Goal: Transaction & Acquisition: Purchase product/service

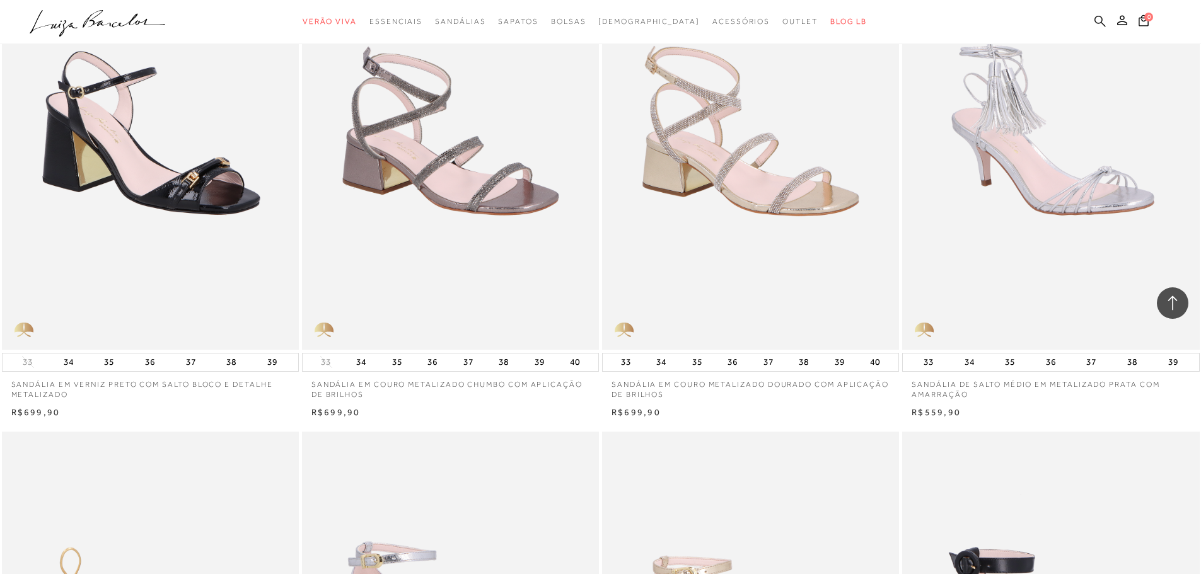
click at [1096, 17] on icon at bounding box center [1099, 20] width 11 height 11
click at [1102, 21] on icon at bounding box center [1099, 20] width 11 height 11
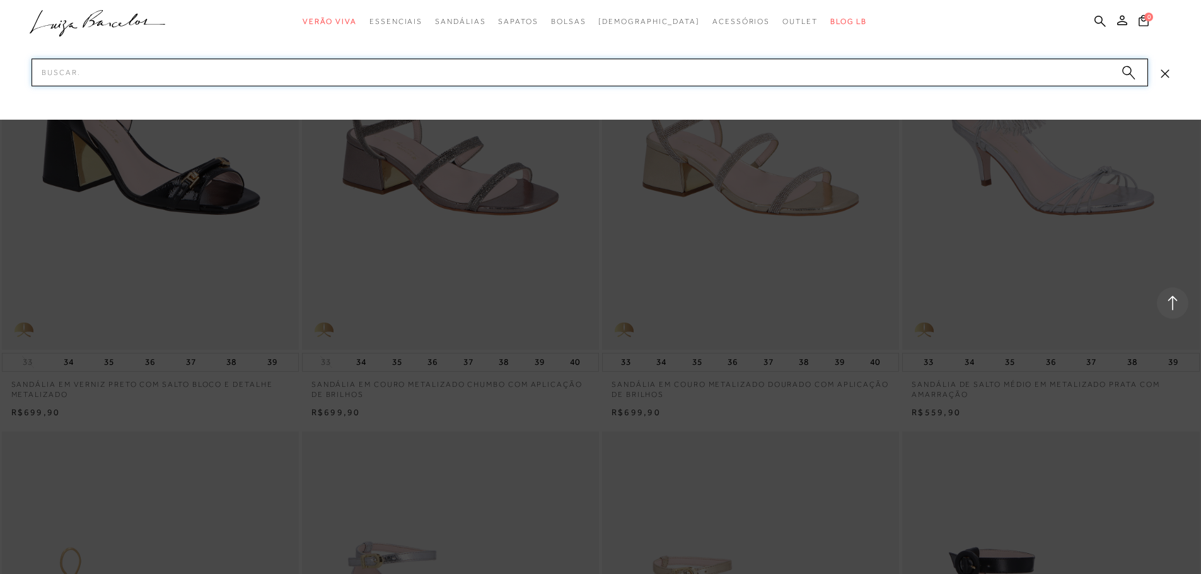
click at [922, 75] on input "Pesquisar" at bounding box center [590, 73] width 1117 height 28
click at [923, 75] on input "Pesquisar" at bounding box center [590, 73] width 1117 height 28
drag, startPoint x: 923, startPoint y: 75, endPoint x: 934, endPoint y: 48, distance: 29.2
click at [924, 72] on input "Pesquisar" at bounding box center [590, 73] width 1117 height 28
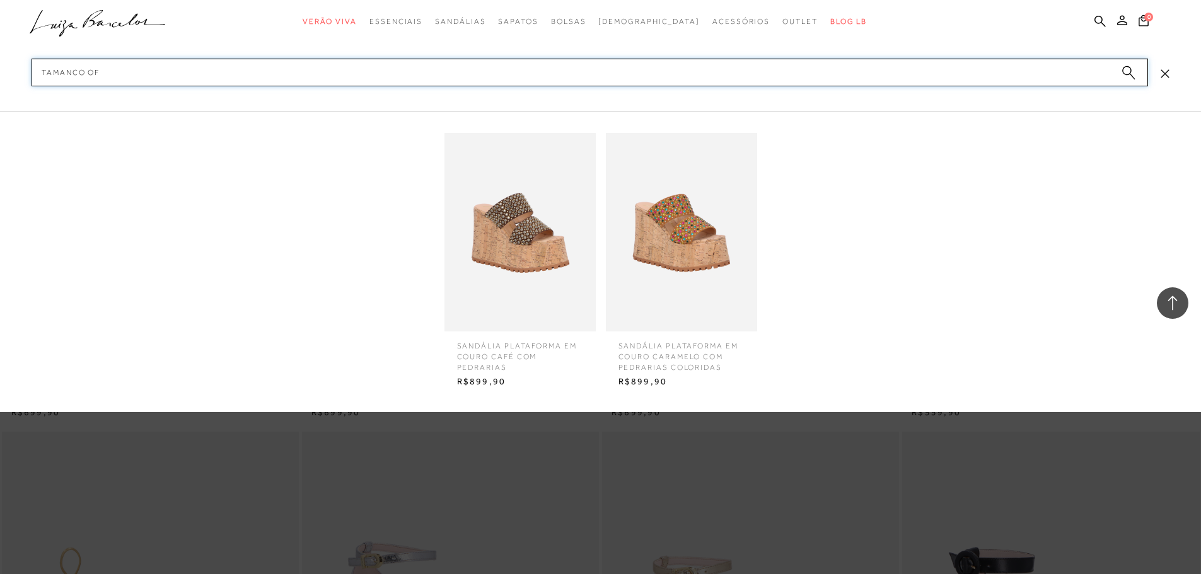
type input "TAMANCO OFF"
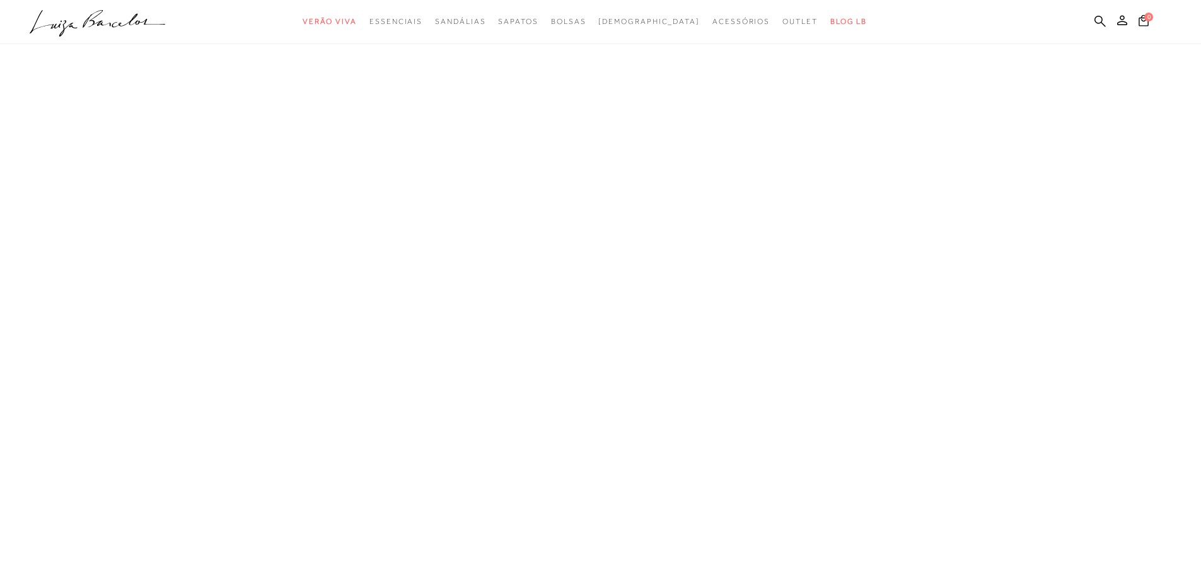
scroll to position [1, 0]
click at [1100, 24] on icon at bounding box center [1099, 21] width 11 height 12
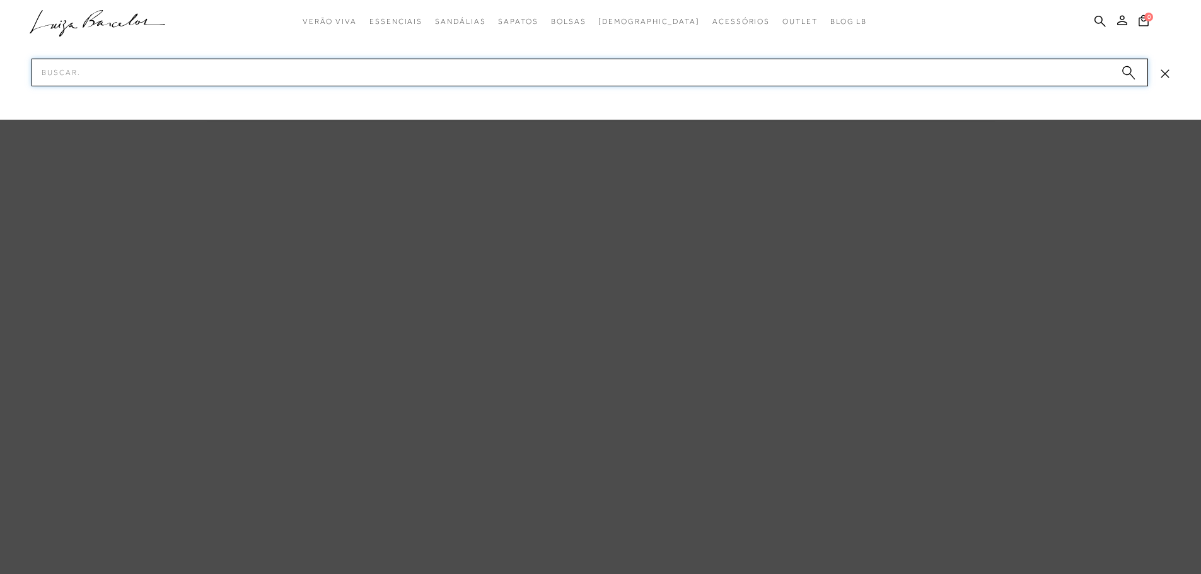
click at [796, 71] on input "Pesquisar" at bounding box center [590, 73] width 1117 height 28
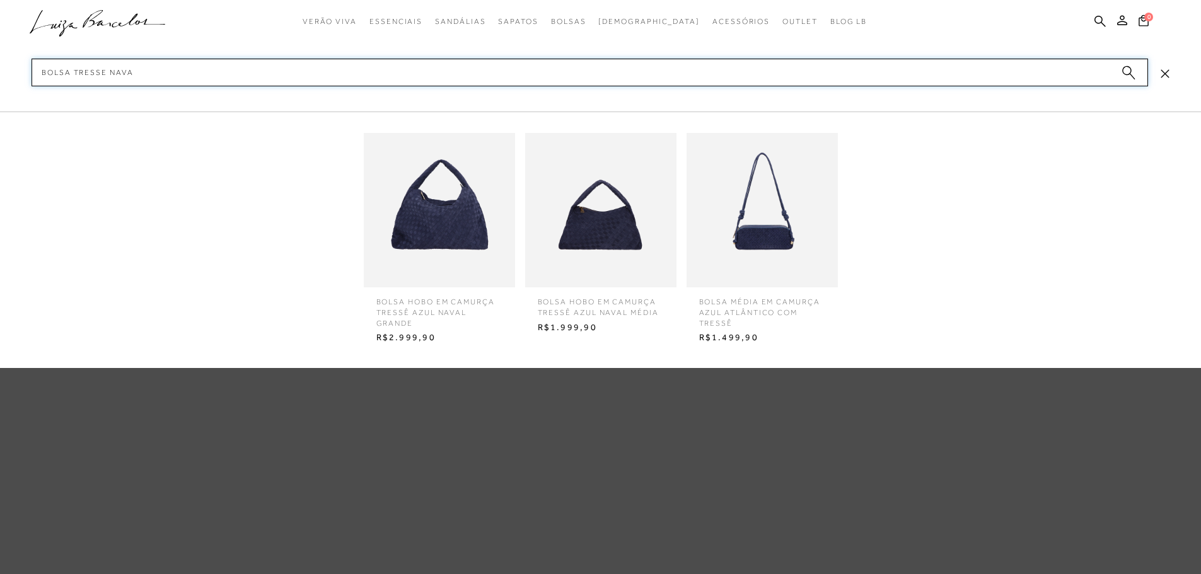
type input "BOLSA TRESSE NAVA"
click at [816, 211] on img at bounding box center [762, 210] width 151 height 199
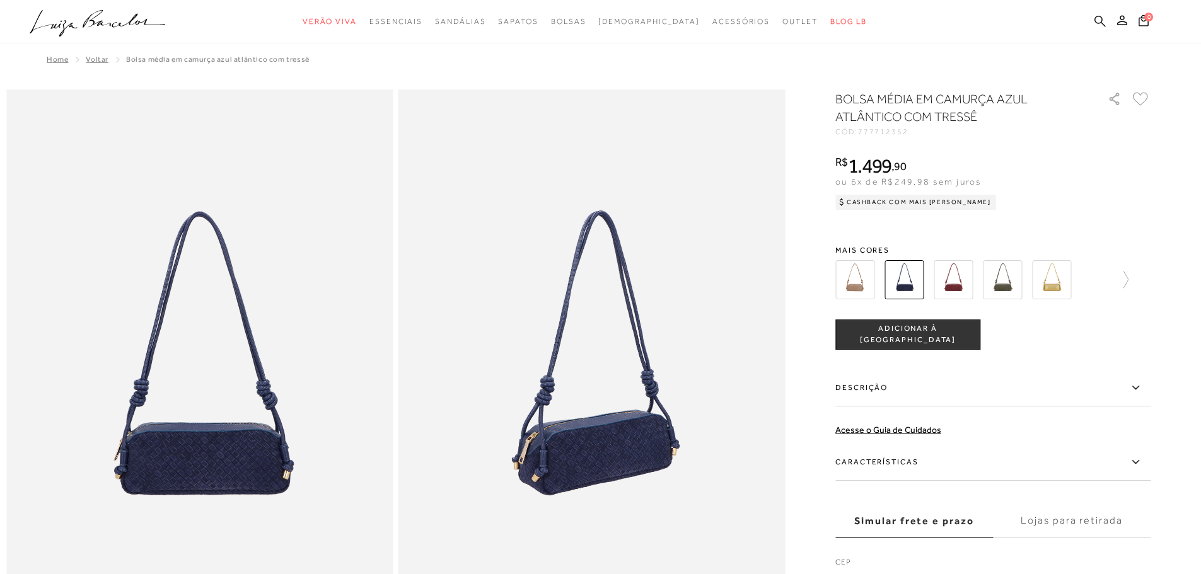
click at [1098, 21] on icon at bounding box center [1099, 21] width 11 height 12
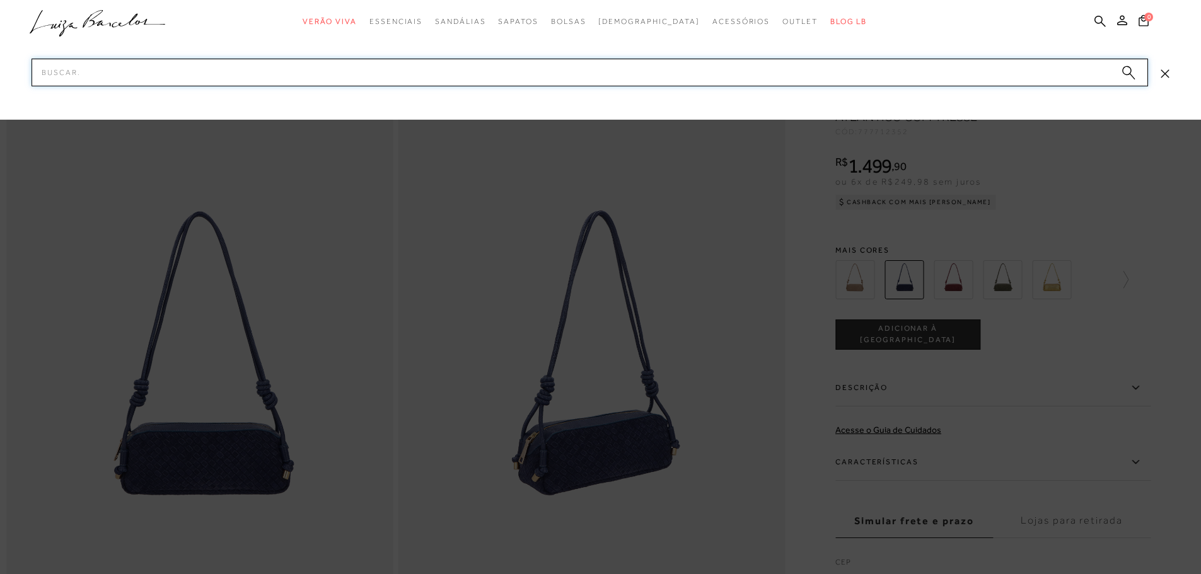
click at [963, 69] on input "Pesquisar" at bounding box center [590, 73] width 1117 height 28
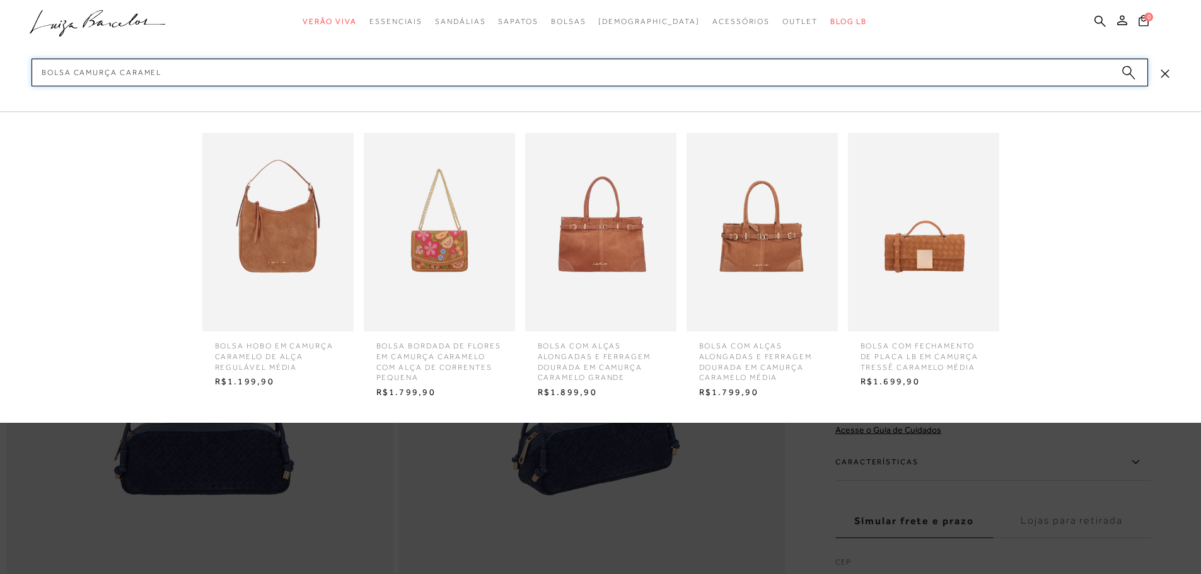
type input "BOLSA CAMURÇA CARAMELO"
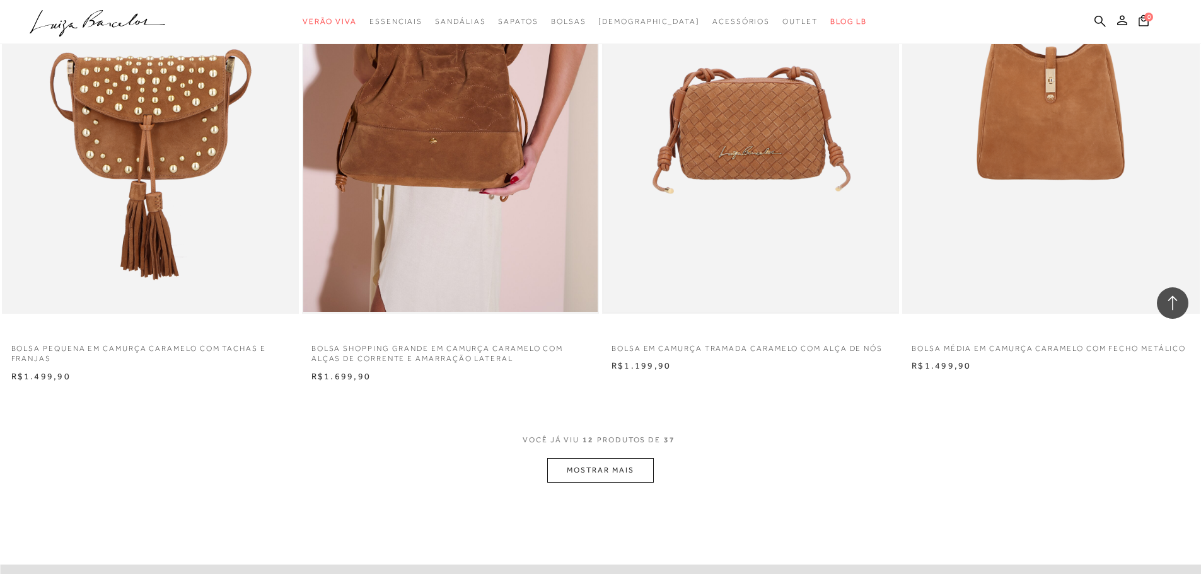
scroll to position [1324, 0]
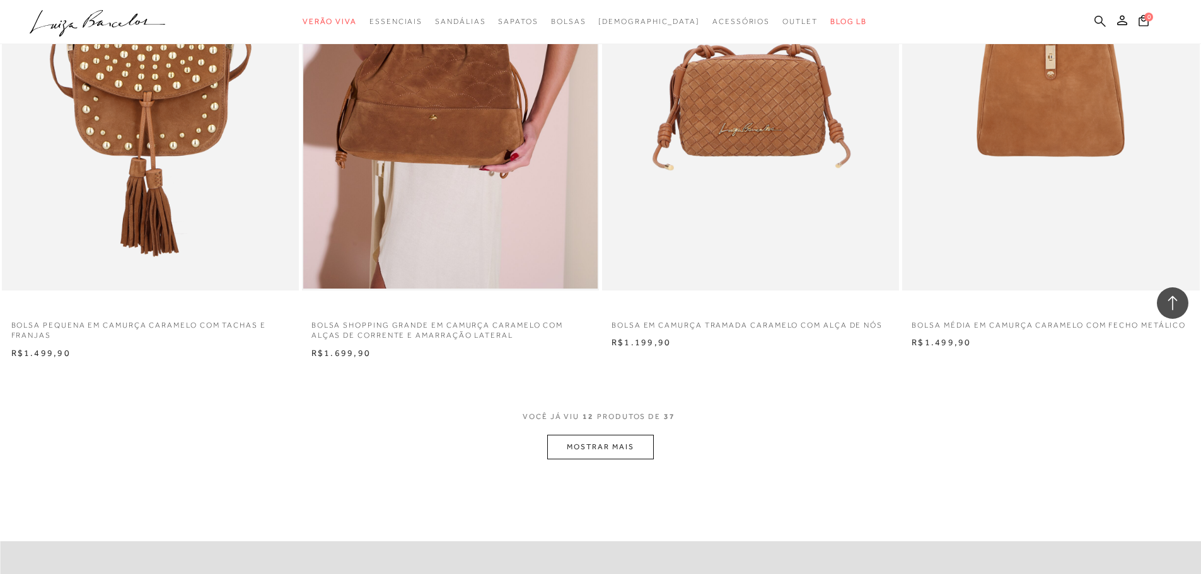
click at [1101, 27] on link at bounding box center [1099, 23] width 11 height 16
click at [1110, 15] on ul ".a{fill-rule:evenodd;} Verão Viva Em alta Favoritos das Influenciadoras Apostas…" at bounding box center [591, 21] width 1123 height 23
click at [1098, 15] on icon at bounding box center [1099, 21] width 11 height 12
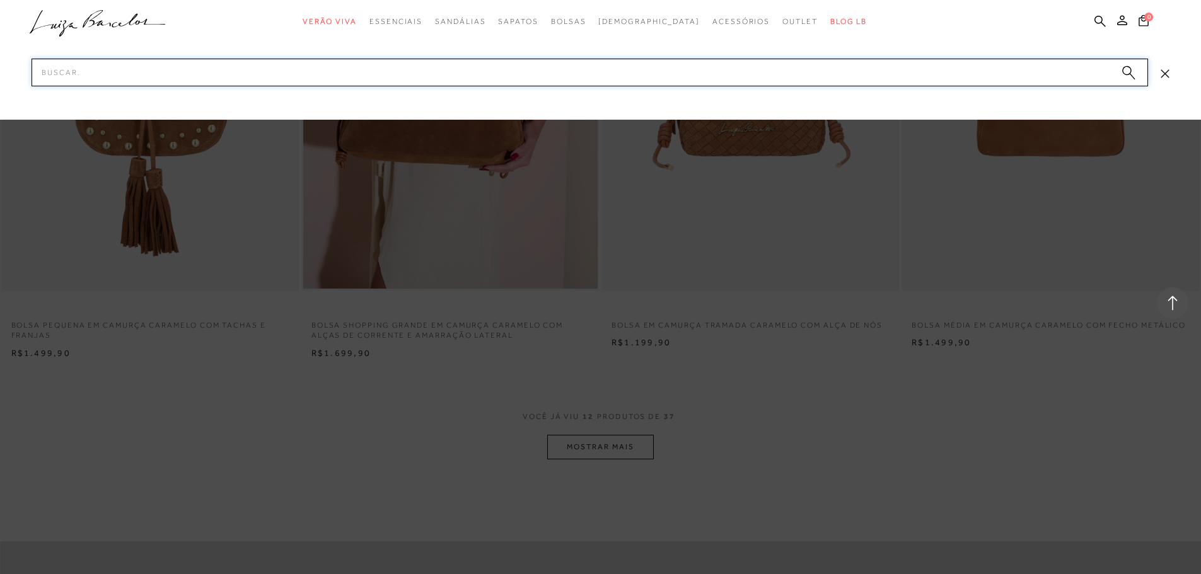
click at [1019, 76] on input "Pesquisar" at bounding box center [590, 73] width 1117 height 28
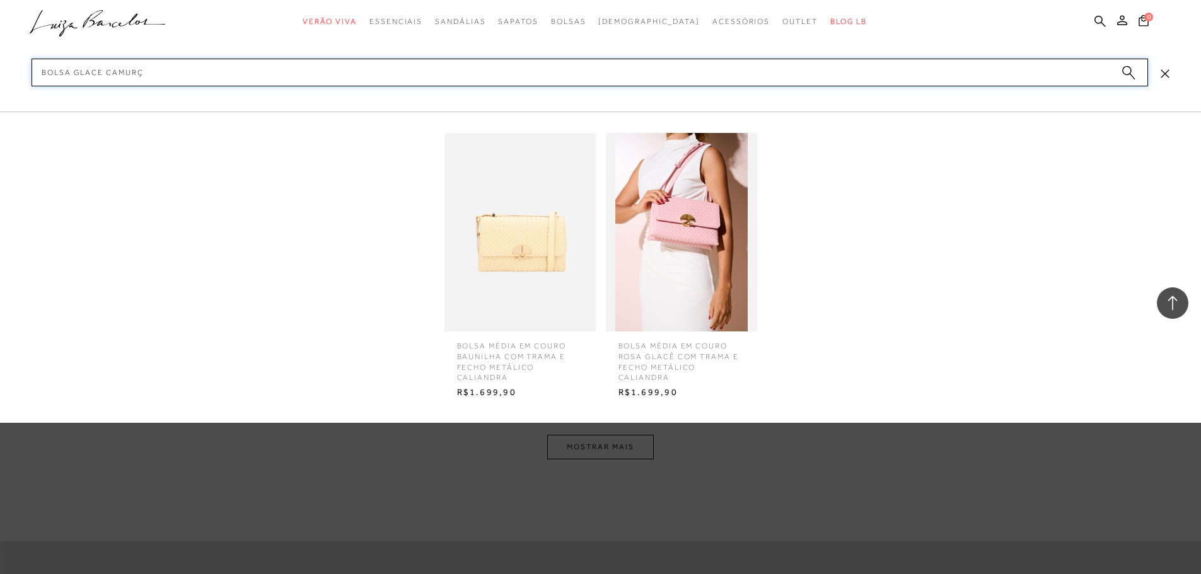
type input "BOLSA GLACE CAMURÇA"
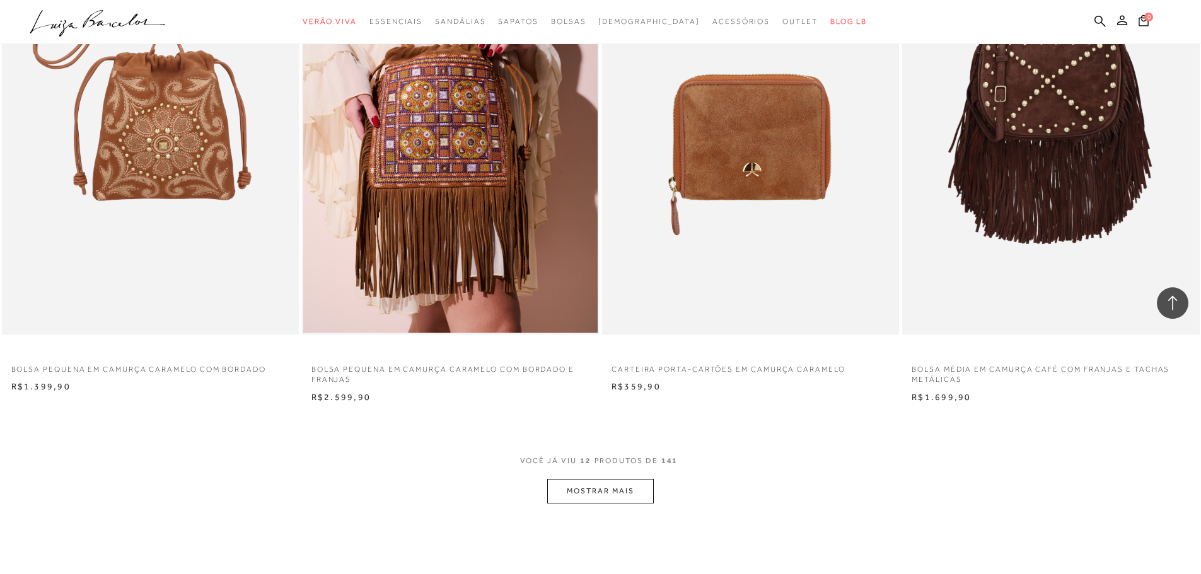
scroll to position [1256, 0]
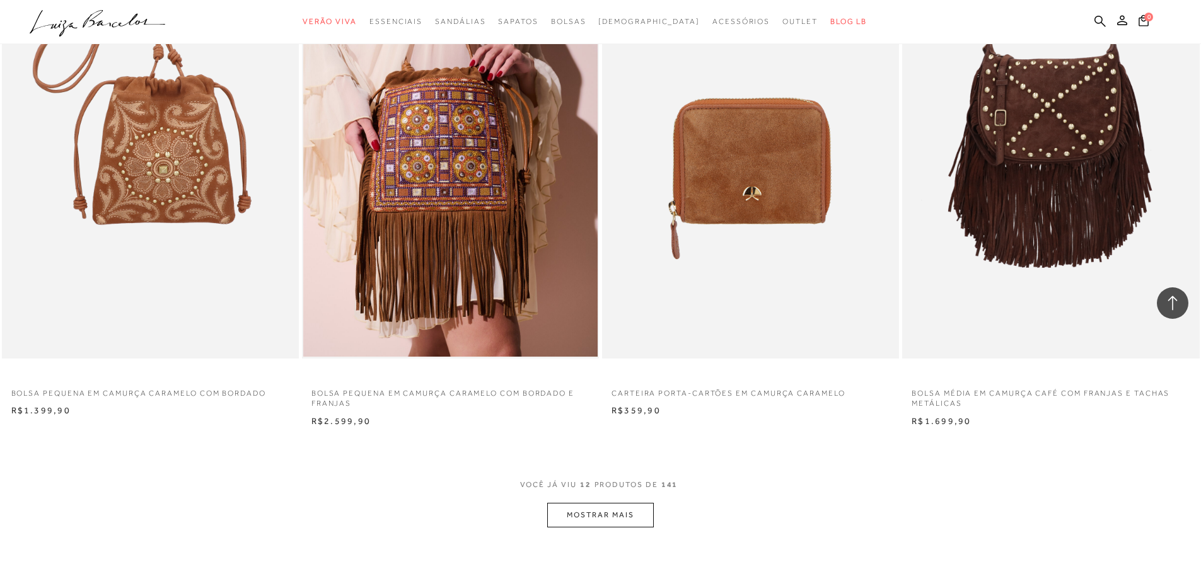
click at [620, 516] on button "MOSTRAR MAIS" at bounding box center [600, 515] width 106 height 25
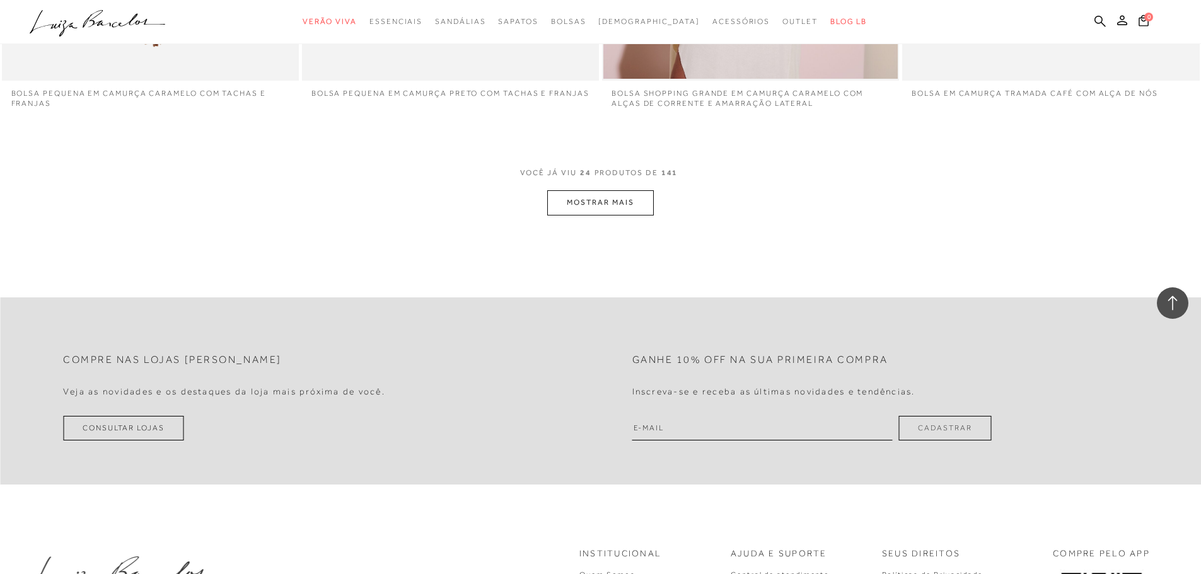
scroll to position [3084, 0]
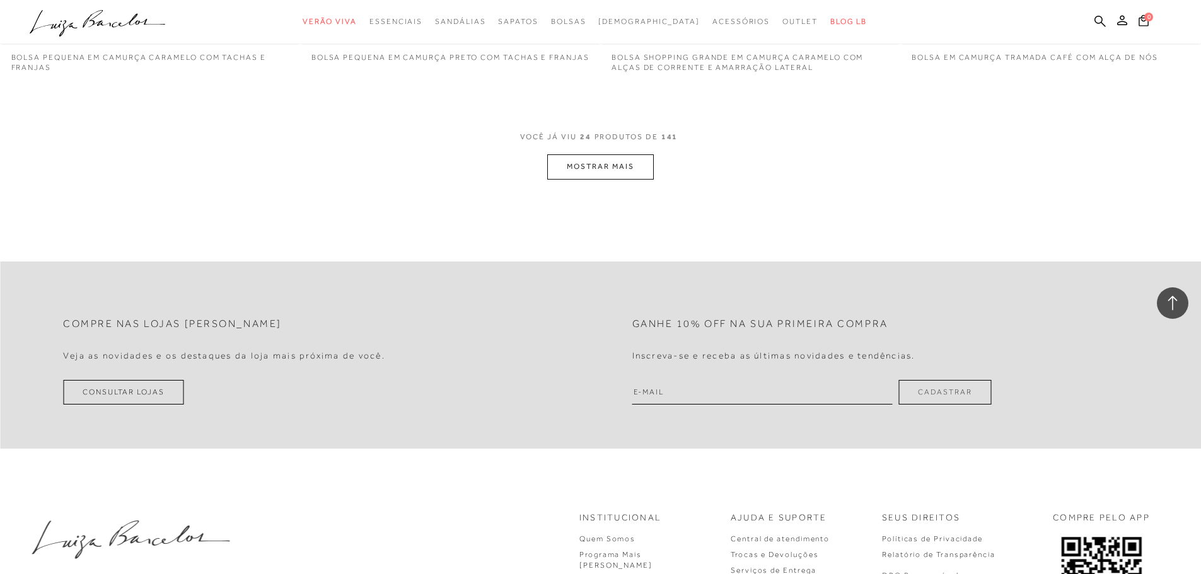
click at [611, 168] on button "MOSTRAR MAIS" at bounding box center [600, 166] width 106 height 25
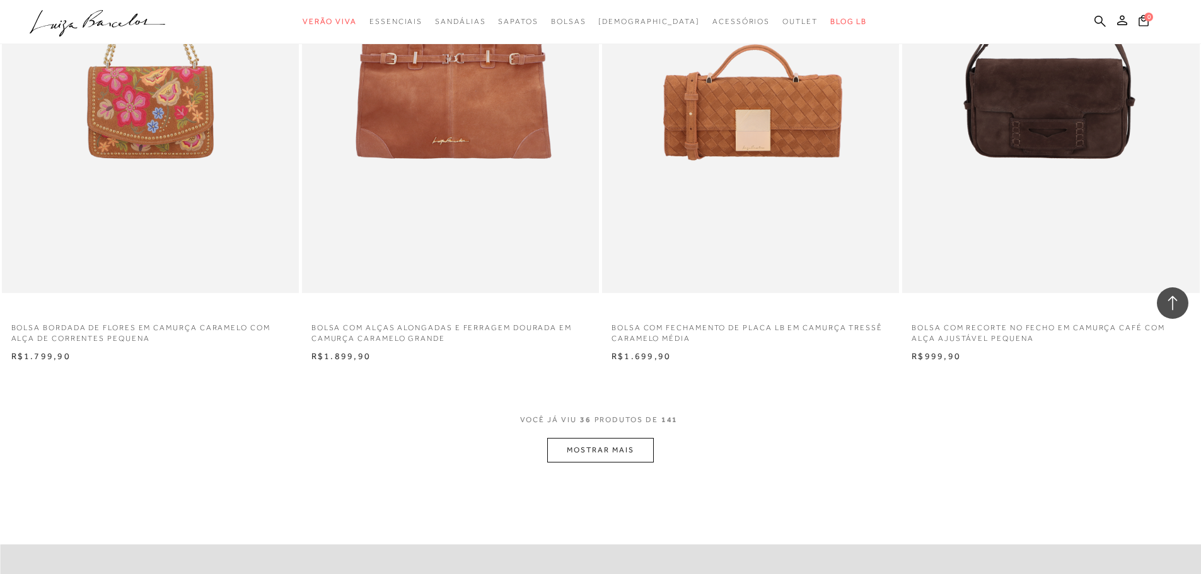
scroll to position [4792, 0]
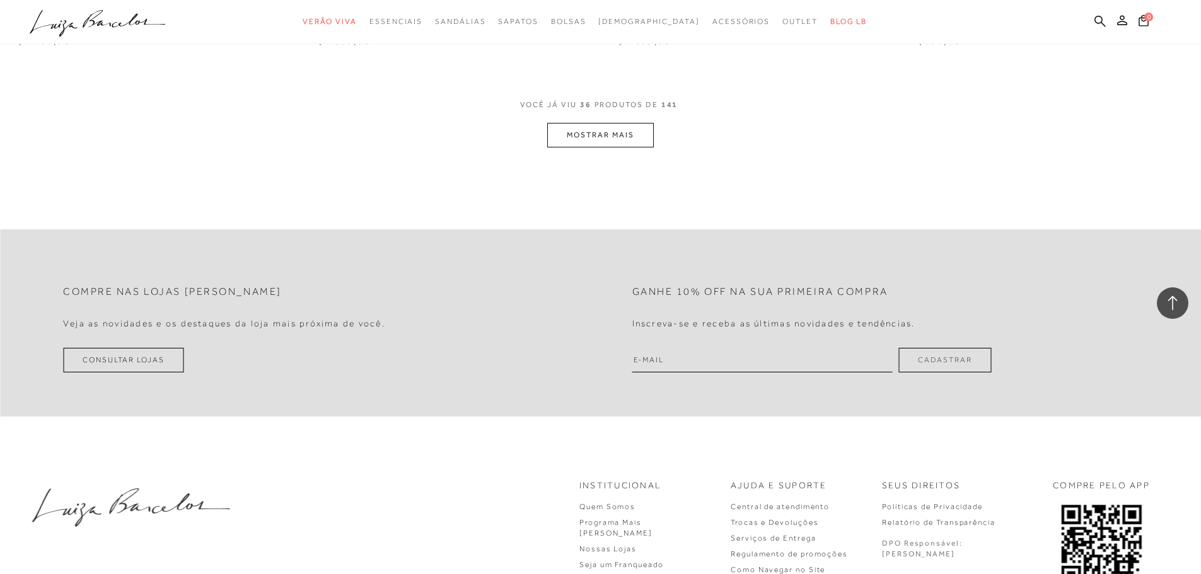
click at [596, 136] on button "MOSTRAR MAIS" at bounding box center [600, 135] width 106 height 25
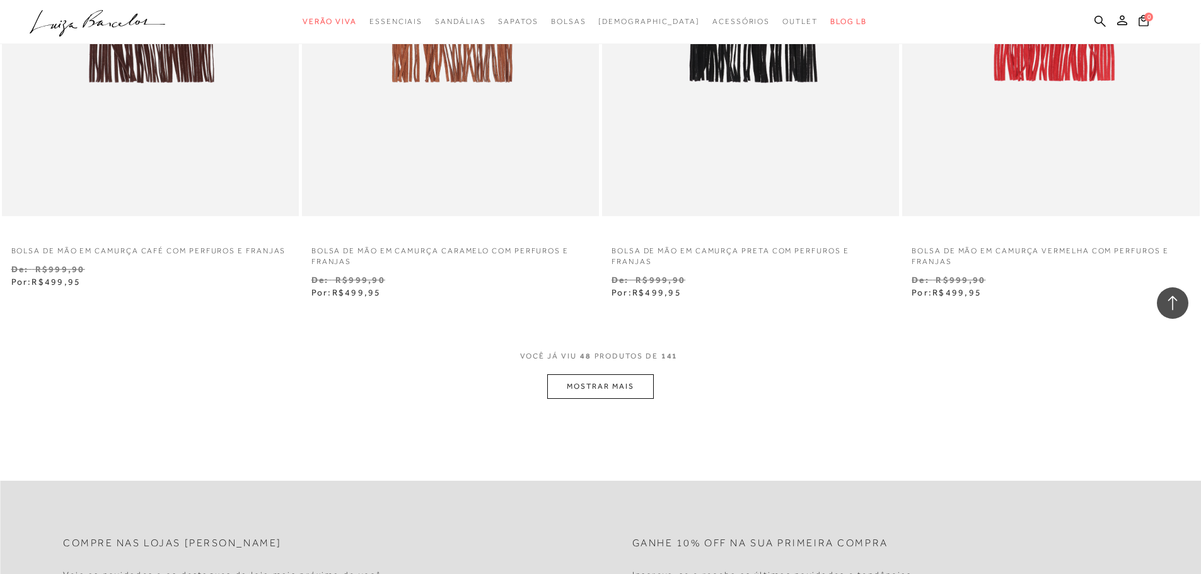
scroll to position [6479, 0]
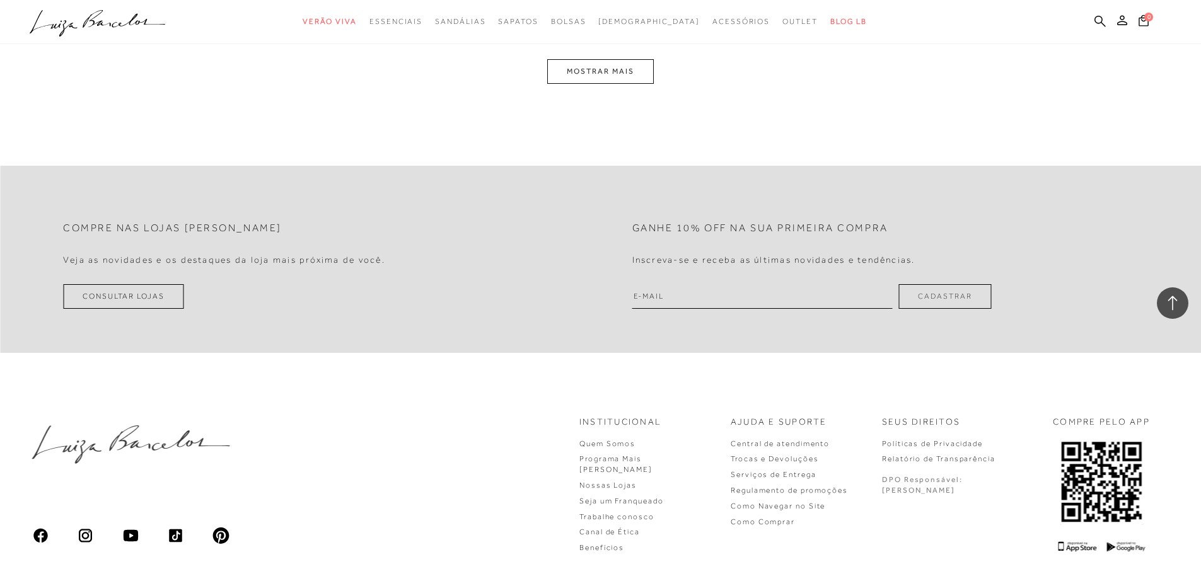
click at [598, 76] on button "MOSTRAR MAIS" at bounding box center [600, 71] width 106 height 25
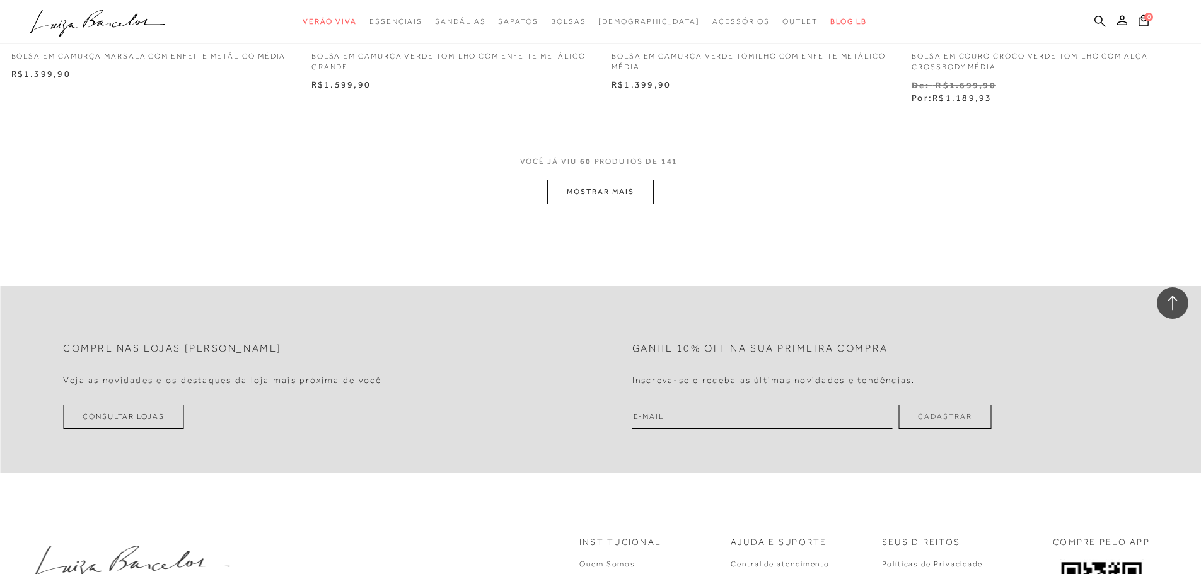
scroll to position [7823, 0]
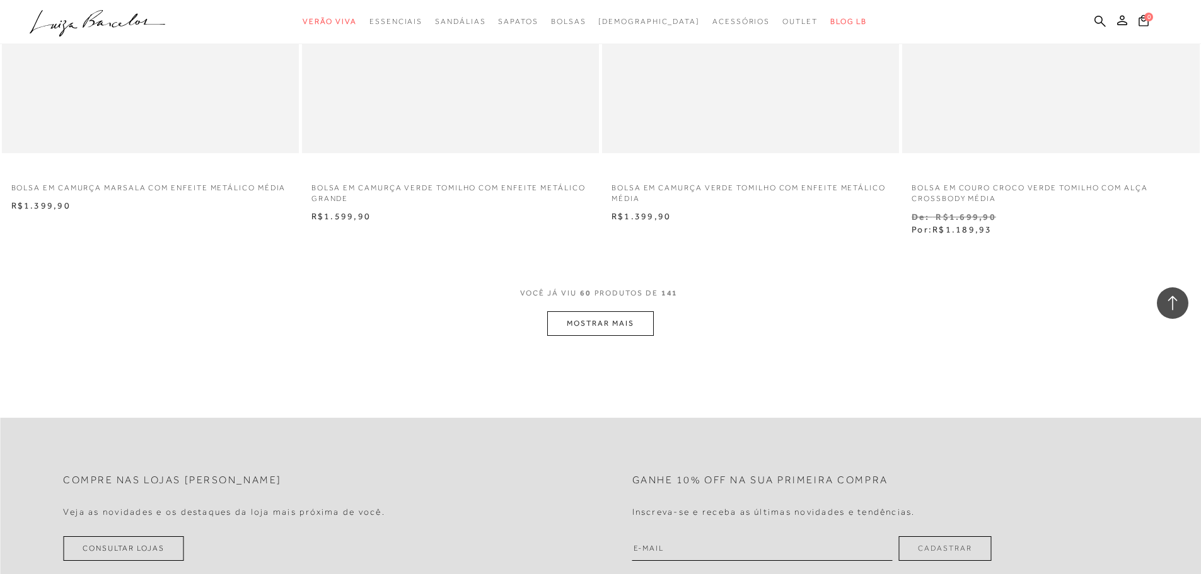
click at [638, 316] on button "MOSTRAR MAIS" at bounding box center [600, 323] width 106 height 25
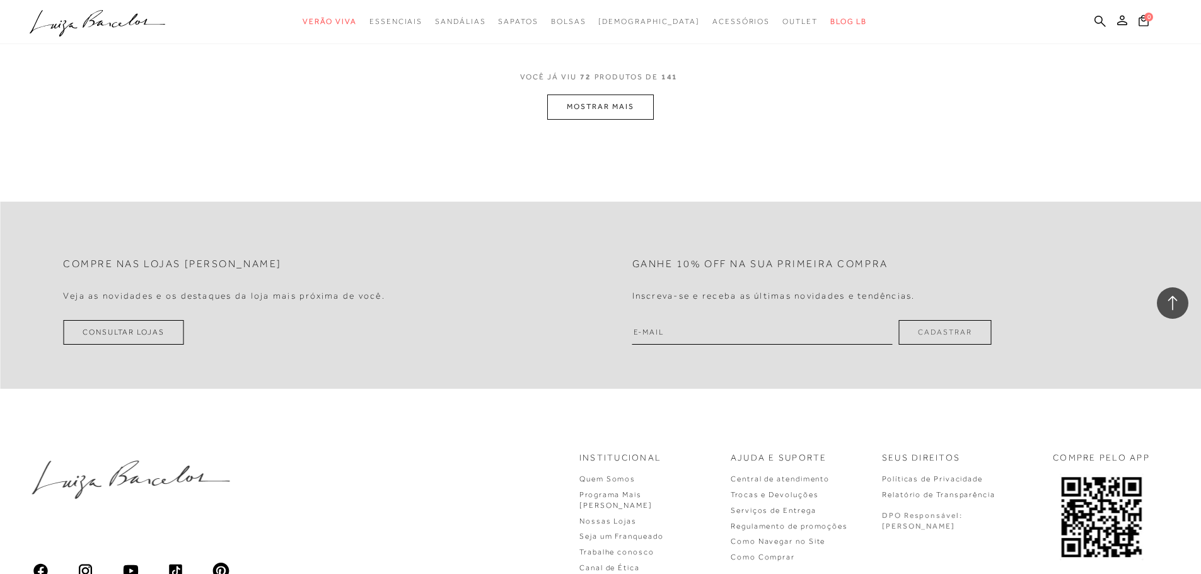
scroll to position [9651, 0]
